Goal: Information Seeking & Learning: Learn about a topic

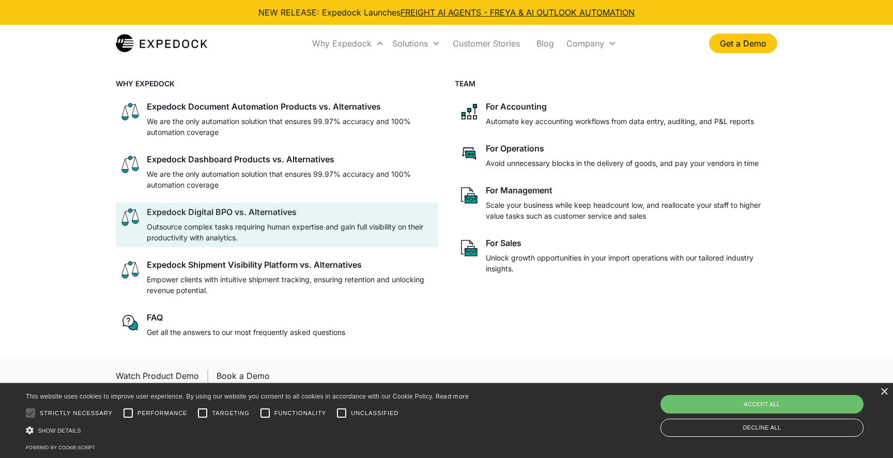
click at [340, 220] on div at bounding box center [290, 219] width 287 height 4
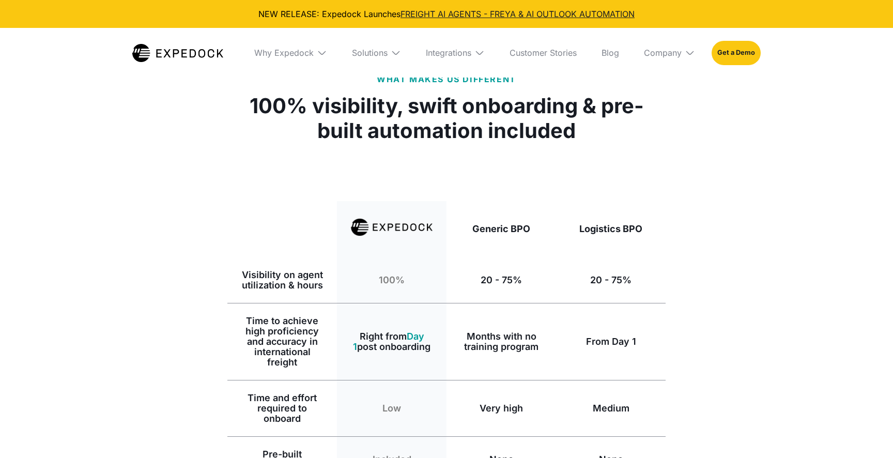
select select
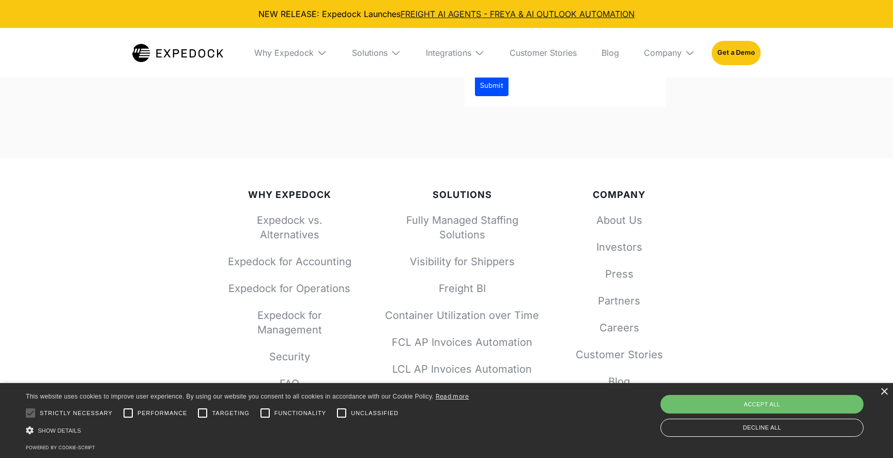
scroll to position [6419, 0]
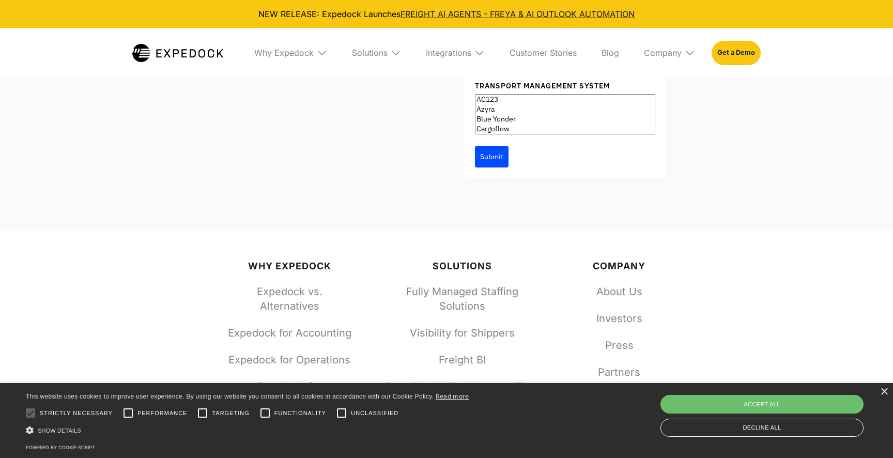
click at [889, 392] on div "× This website uses cookies to improve user experience. By using our website yo…" at bounding box center [446, 420] width 893 height 75
click at [885, 393] on div "×" at bounding box center [885, 392] width 8 height 8
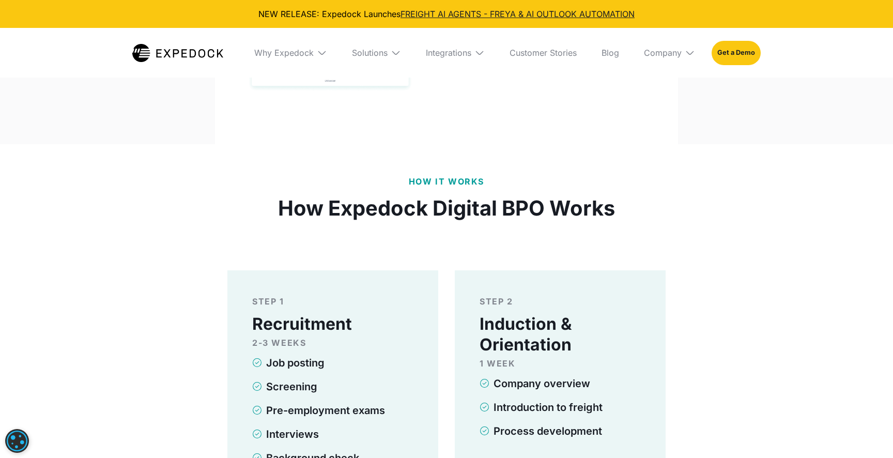
scroll to position [3644, 0]
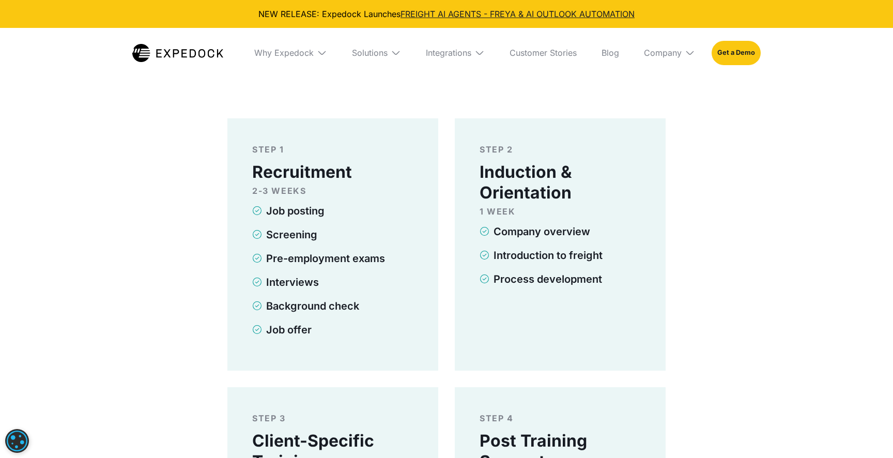
click at [391, 54] on img at bounding box center [396, 53] width 10 height 10
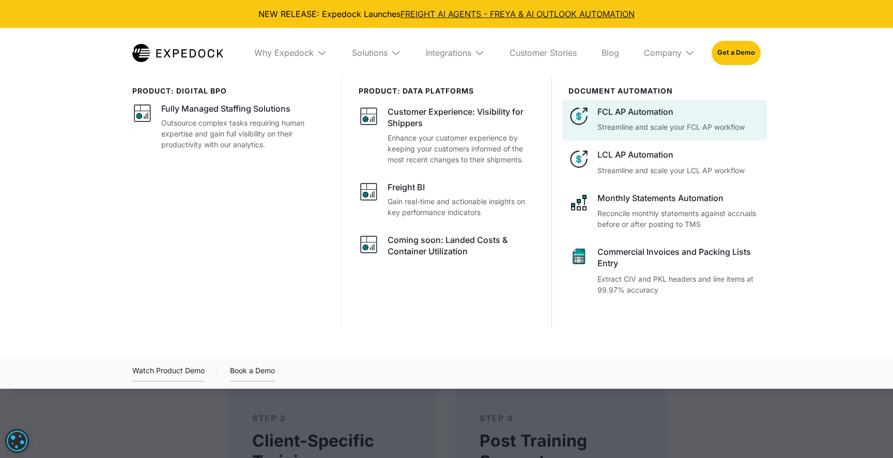
click at [636, 120] on div "FCL AP Automation Streamline and scale your FCL AP workflow" at bounding box center [679, 119] width 163 height 26
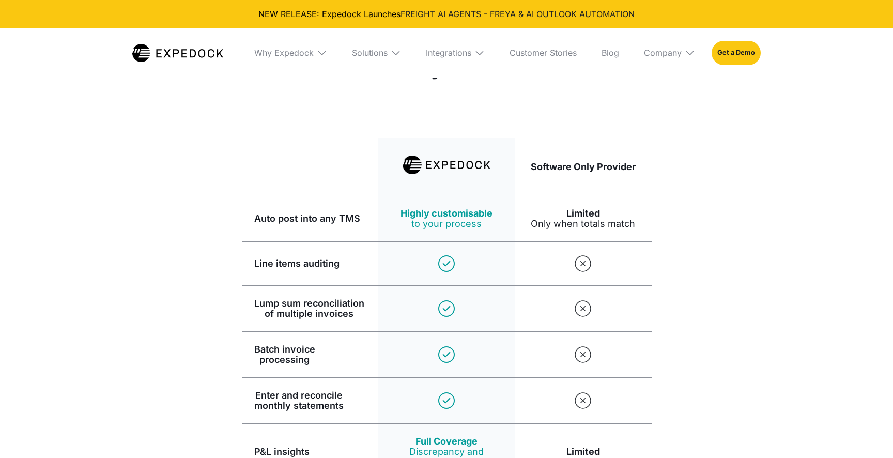
select select
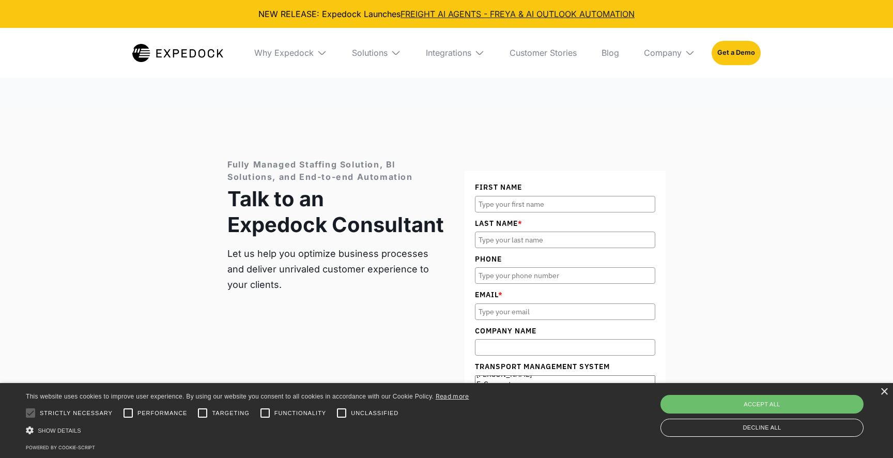
scroll to position [3600, 0]
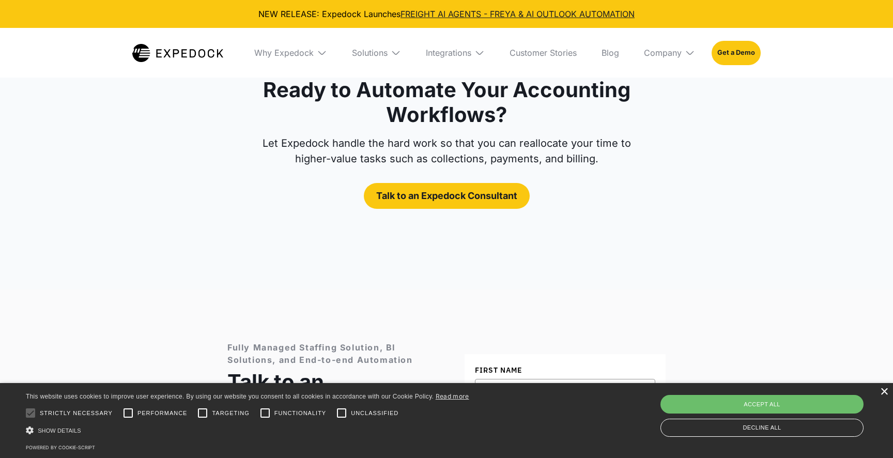
click at [882, 391] on div "×" at bounding box center [885, 392] width 8 height 8
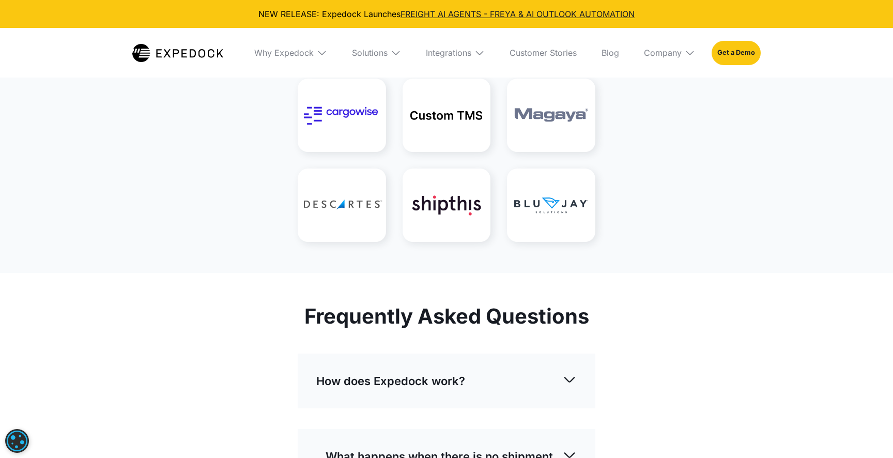
scroll to position [2584, 0]
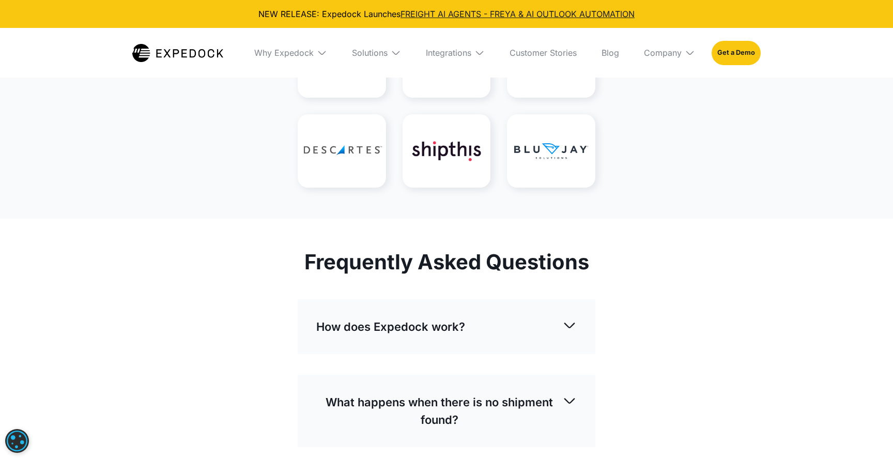
click at [444, 98] on img at bounding box center [447, 60] width 88 height 73
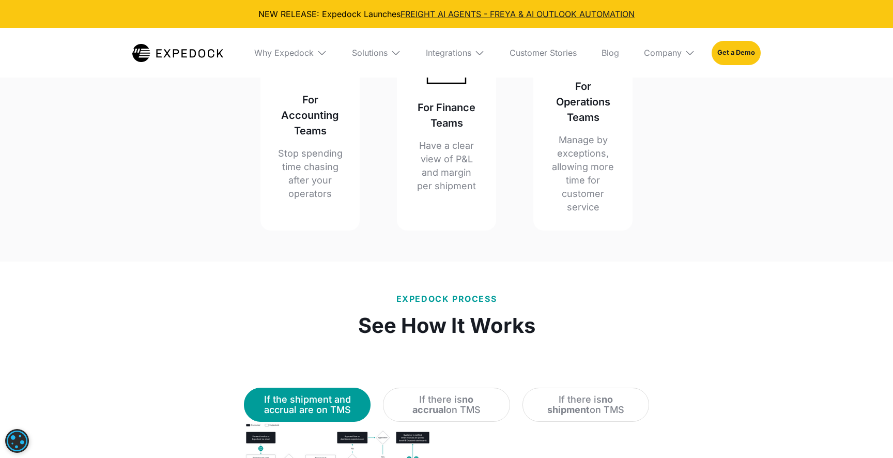
scroll to position [979, 0]
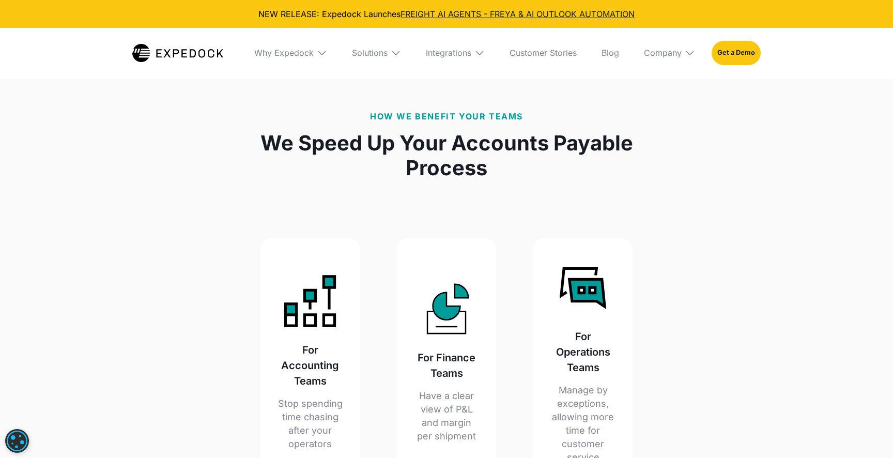
click at [393, 52] on img at bounding box center [396, 53] width 10 height 10
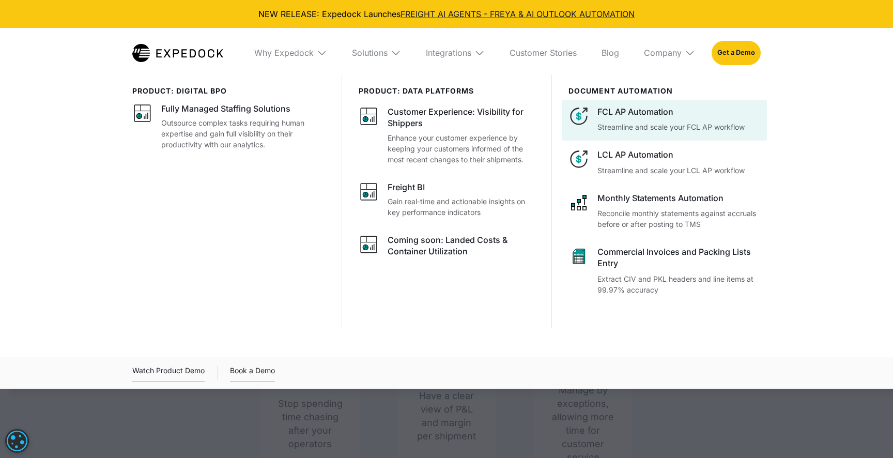
click at [640, 129] on p "Streamline and scale your FCL AP workflow" at bounding box center [679, 127] width 163 height 11
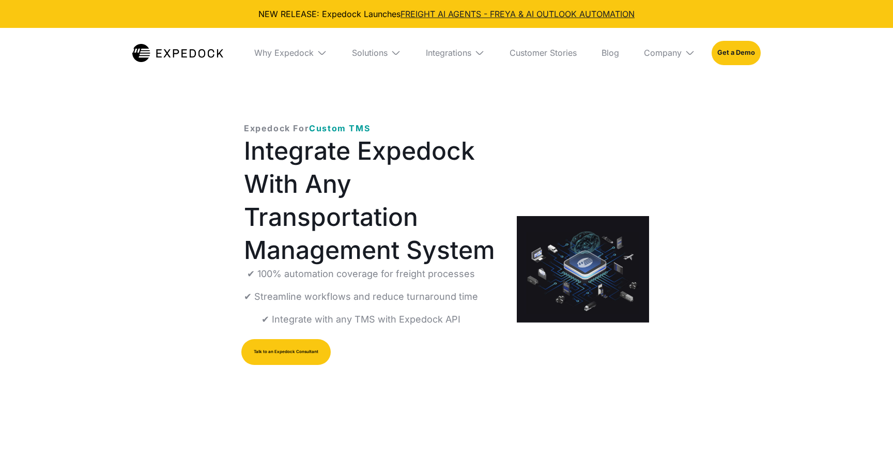
select select
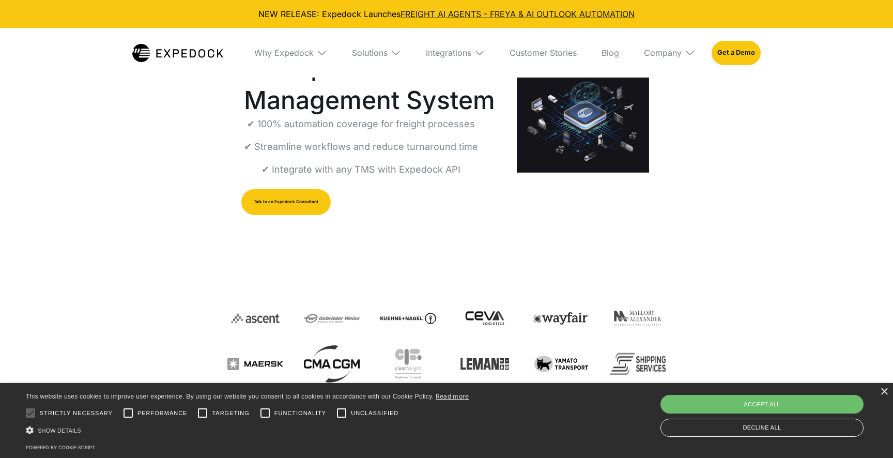
scroll to position [325, 0]
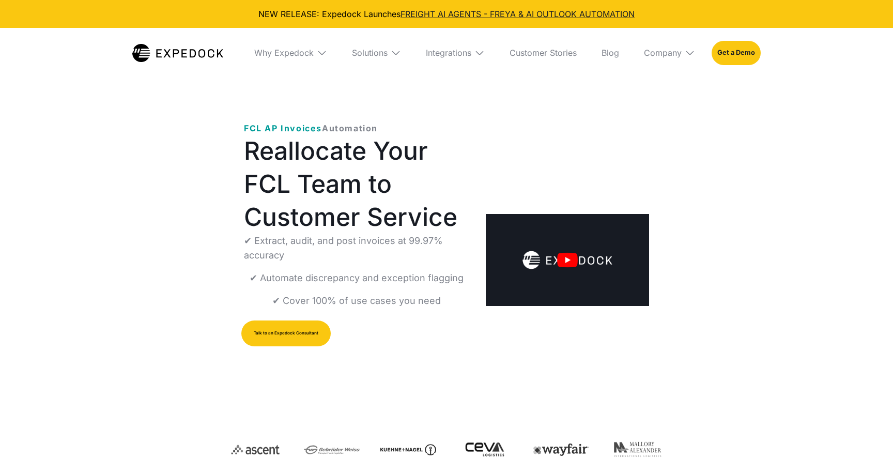
select select
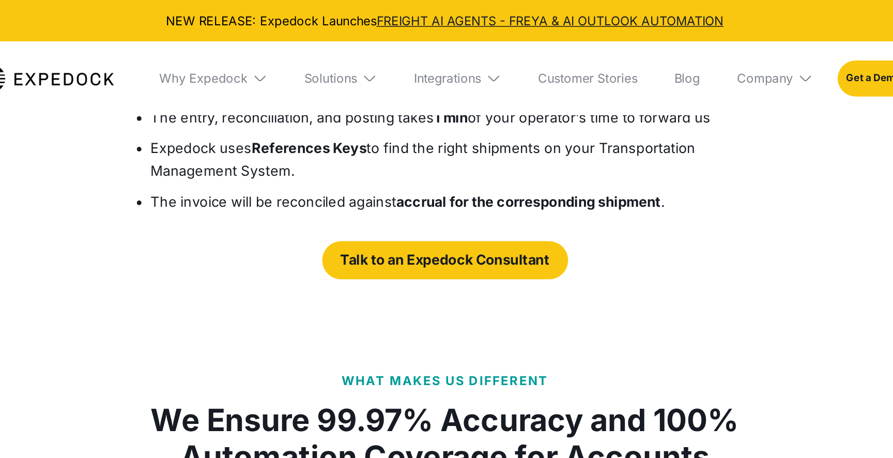
scroll to position [1648, 0]
